Goal: Transaction & Acquisition: Download file/media

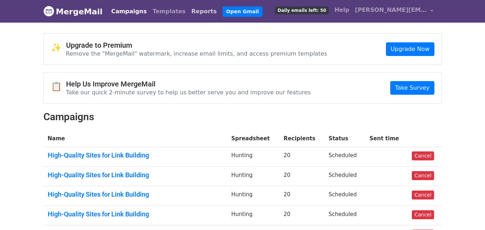
click at [189, 10] on link "Reports" at bounding box center [204, 11] width 31 height 14
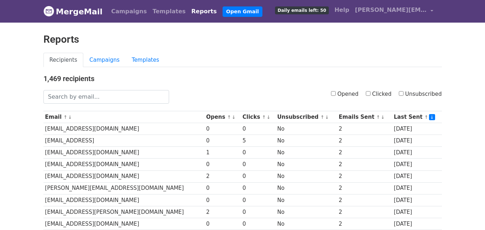
click at [336, 95] on input "Opened" at bounding box center [333, 93] width 5 height 5
checkbox input "true"
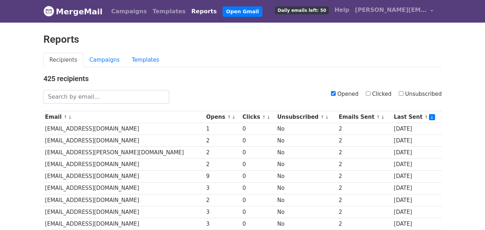
scroll to position [355, 0]
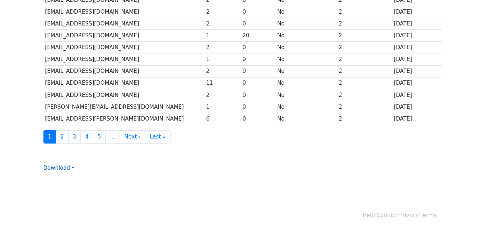
click at [61, 166] on link "Download" at bounding box center [58, 168] width 31 height 6
click at [69, 180] on link "CSV" at bounding box center [72, 181] width 57 height 11
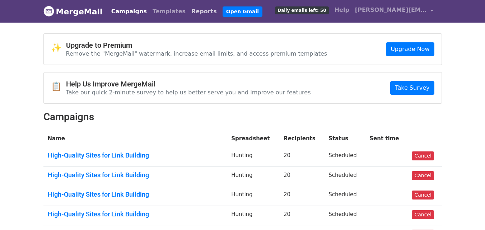
click at [189, 13] on link "Reports" at bounding box center [204, 11] width 31 height 14
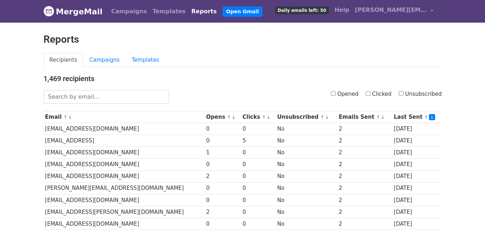
click at [336, 91] on label "Opened" at bounding box center [345, 94] width 28 height 8
click at [336, 91] on input "Opened" at bounding box center [333, 93] width 5 height 5
checkbox input "true"
